Goal: Find specific page/section: Find specific page/section

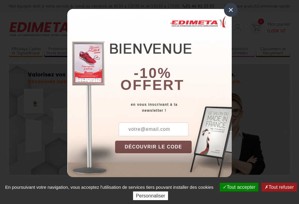
click at [236, 187] on button "Tout accepter" at bounding box center [239, 187] width 39 height 9
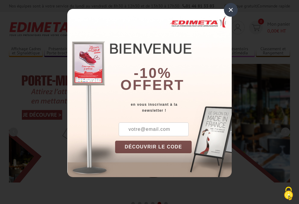
click at [231, 10] on div "×" at bounding box center [231, 10] width 14 height 14
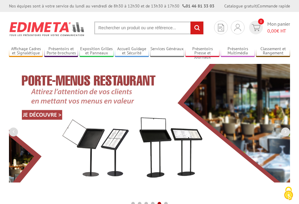
click at [0, 0] on div "Nos équipes sont à votre service du lundi au vendredi de 8h30 à 12h30 et de 13h…" at bounding box center [149, 6] width 299 height 12
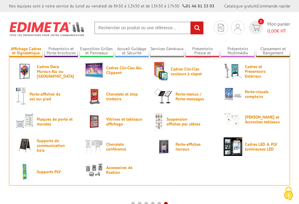
click at [26, 51] on link "Affichage Cadres et Signalétique" at bounding box center [26, 51] width 34 height 10
